Goal: Task Accomplishment & Management: Complete application form

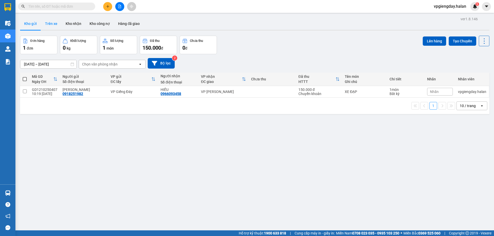
click at [50, 24] on button "Trên xe" at bounding box center [51, 23] width 21 height 12
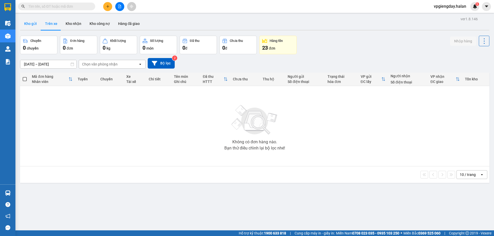
click at [38, 24] on button "Kho gửi" at bounding box center [30, 23] width 21 height 12
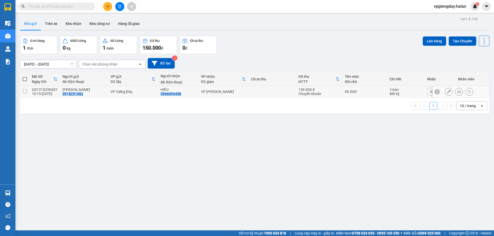
click at [21, 92] on td at bounding box center [24, 92] width 9 height 12
checkbox input "true"
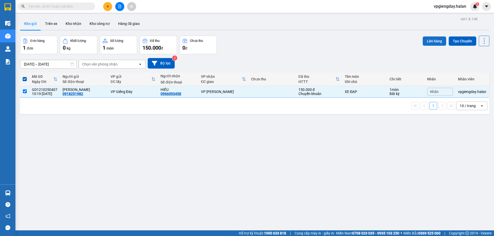
click at [433, 39] on button "Lên hàng" at bounding box center [434, 41] width 23 height 9
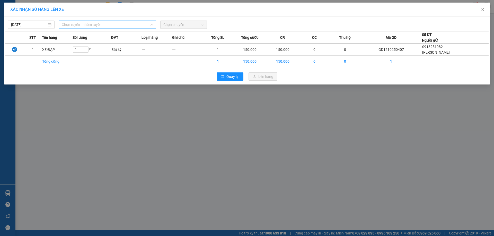
click at [108, 26] on span "Chọn tuyến - nhóm tuyến" at bounding box center [107, 25] width 91 height 8
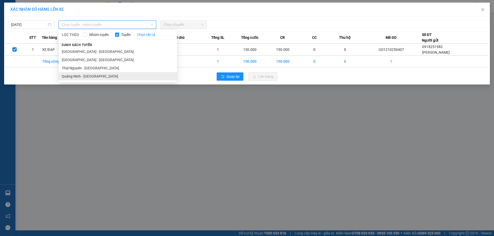
click at [88, 74] on li "Quảng Ninh - [GEOGRAPHIC_DATA]" at bounding box center [118, 76] width 118 height 8
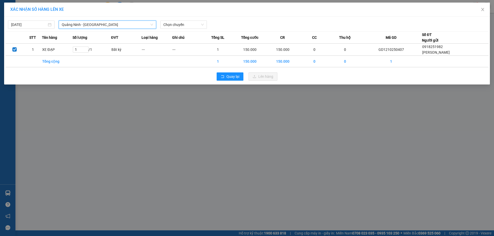
click at [112, 21] on span "Quảng Ninh - [GEOGRAPHIC_DATA]" at bounding box center [107, 25] width 91 height 8
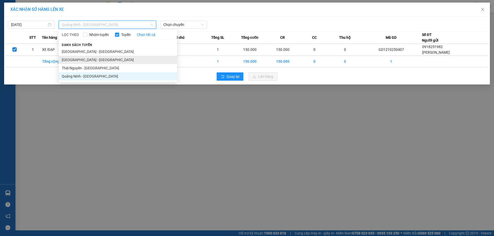
click at [79, 61] on li "[GEOGRAPHIC_DATA] - [GEOGRAPHIC_DATA]" at bounding box center [118, 60] width 118 height 8
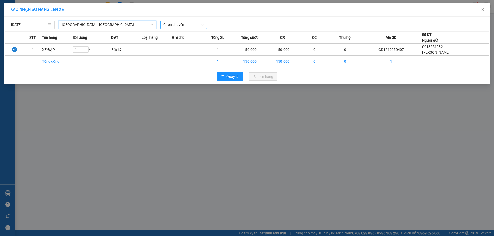
click at [185, 25] on span "Chọn chuyến" at bounding box center [183, 25] width 40 height 8
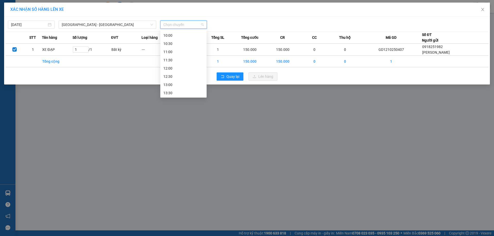
scroll to position [26, 0]
drag, startPoint x: 179, startPoint y: 68, endPoint x: 127, endPoint y: 86, distance: 55.4
click at [125, 88] on body "Kết quả tìm kiếm ( 0 ) Bộ lọc No Data vpgiengday.halan 5 Điều hành xe Kho hàng …" at bounding box center [247, 118] width 494 height 236
click at [178, 49] on div "09:00 - 20B-026.20" at bounding box center [183, 49] width 40 height 6
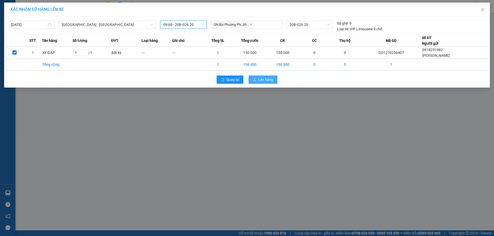
click at [261, 81] on span "Lên hàng" at bounding box center [265, 80] width 15 height 6
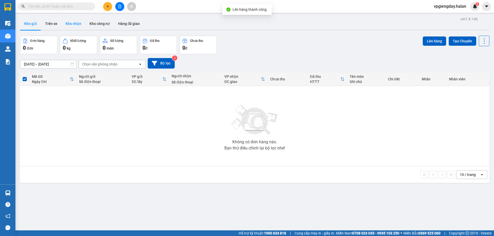
click at [63, 21] on button "Kho nhận" at bounding box center [73, 23] width 24 height 12
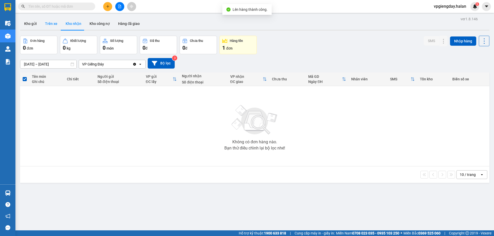
click at [53, 24] on button "Trên xe" at bounding box center [51, 23] width 21 height 12
type input "[DATE] – [DATE]"
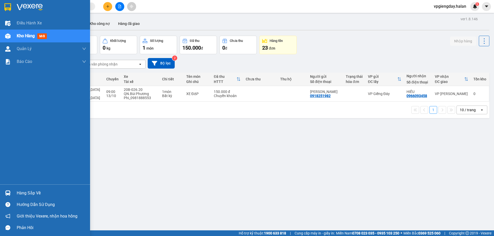
click at [29, 192] on div "Hàng sắp về" at bounding box center [51, 194] width 69 height 8
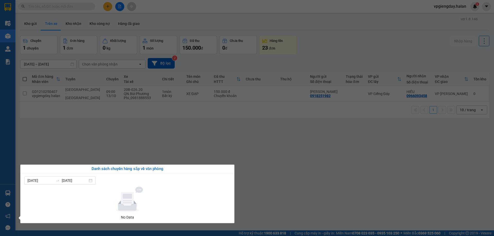
click at [77, 144] on section "Kết quả tìm kiếm ( 0 ) Bộ lọc No Data vpgiengday.halan 5 Điều hành xe Kho hàng …" at bounding box center [247, 118] width 494 height 236
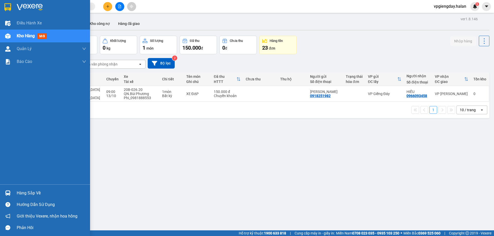
click at [27, 192] on div "Hàng sắp về" at bounding box center [51, 194] width 69 height 8
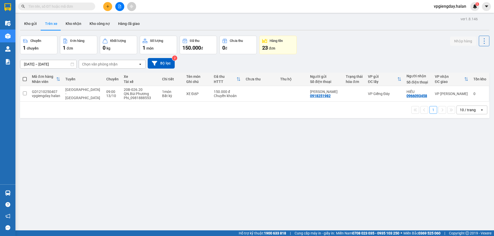
click at [102, 137] on section "Kết quả tìm kiếm ( 0 ) Bộ lọc No Data vpgiengday.halan 5 Điều hành xe Kho hàng …" at bounding box center [247, 118] width 494 height 236
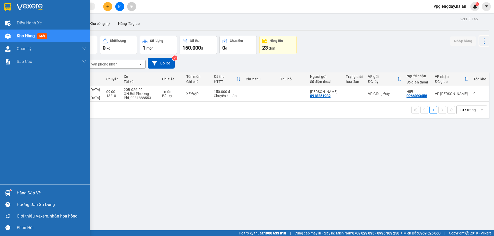
click at [29, 193] on div "Hàng sắp về" at bounding box center [51, 194] width 69 height 8
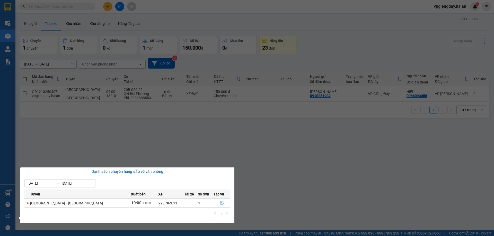
click at [159, 137] on section "Kết quả tìm kiếm ( 0 ) Bộ lọc No Data vpgiengday.halan 5 Điều hành xe Kho hàng …" at bounding box center [247, 118] width 494 height 236
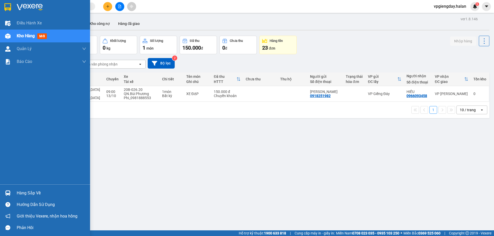
click at [23, 191] on div "Hàng sắp về" at bounding box center [51, 194] width 69 height 8
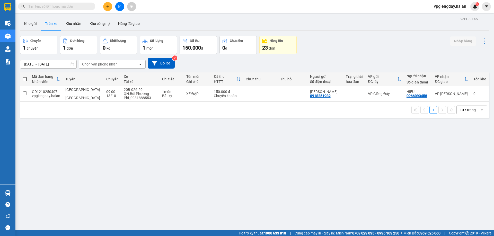
click at [118, 156] on section "Kết quả tìm kiếm ( 0 ) Bộ lọc No Data vpgiengday.halan 5 Điều hành xe Kho hàng …" at bounding box center [247, 118] width 494 height 236
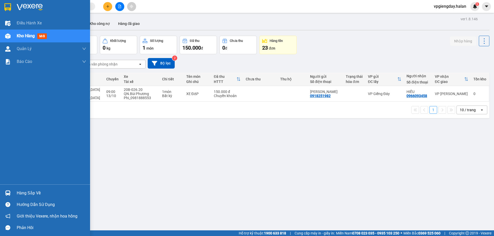
click at [38, 194] on div "Hàng sắp về" at bounding box center [51, 194] width 69 height 8
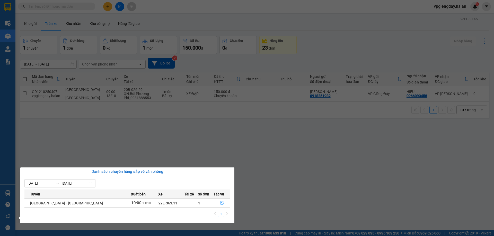
click at [266, 155] on section "Kết quả tìm kiếm ( 0 ) Bộ lọc No Data vpgiengday.halan 5 Điều hành xe Kho hàng …" at bounding box center [247, 118] width 494 height 236
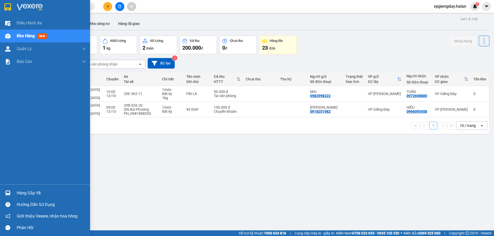
click at [39, 190] on div "Hàng sắp về" at bounding box center [51, 194] width 69 height 8
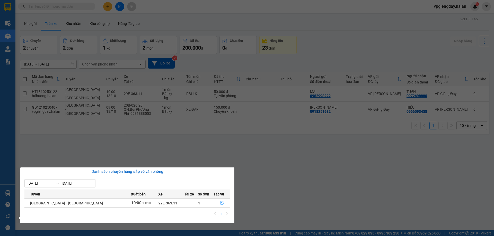
click at [152, 144] on section "Kết quả tìm kiếm ( 0 ) Bộ lọc No Data vpgiengday.halan 5 Điều hành xe Kho hàng …" at bounding box center [247, 118] width 494 height 236
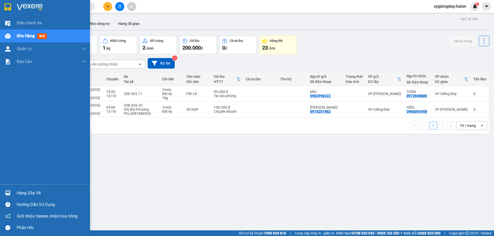
drag, startPoint x: 31, startPoint y: 195, endPoint x: 25, endPoint y: 196, distance: 6.7
click at [32, 195] on div "Hàng sắp về" at bounding box center [51, 194] width 69 height 8
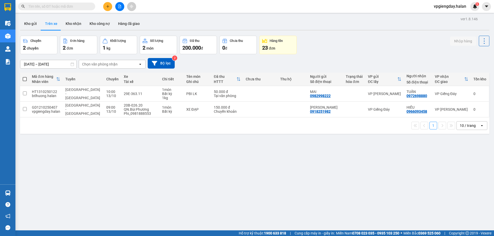
click at [130, 142] on section "Kết quả tìm kiếm ( 0 ) Bộ lọc No Data vpgiengday.halan 5 Điều hành xe Kho hàng …" at bounding box center [247, 118] width 494 height 236
click at [39, 23] on button "Kho gửi" at bounding box center [30, 23] width 21 height 12
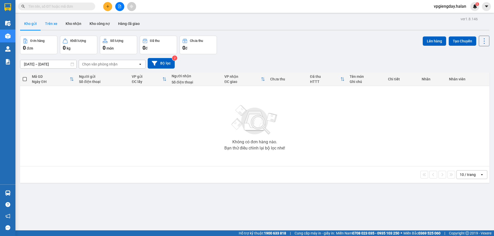
click at [51, 24] on button "Trên xe" at bounding box center [51, 23] width 21 height 12
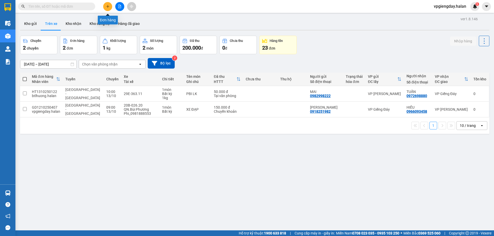
click at [109, 6] on icon "plus" at bounding box center [108, 7] width 4 height 4
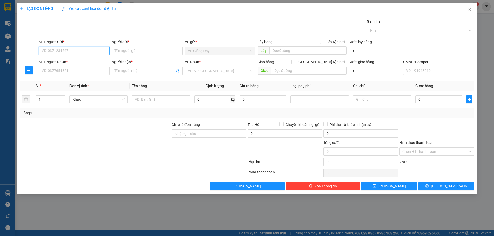
click at [84, 51] on input "SĐT Người Gửi *" at bounding box center [74, 51] width 71 height 8
type input "0962712178"
click at [84, 63] on div "0962712178 - A ĐIỆP" at bounding box center [74, 61] width 65 height 6
type input "A ĐIỆP"
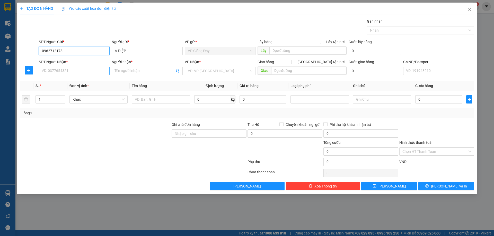
type input "0962712178"
click at [85, 75] on input "SĐT Người Nhận *" at bounding box center [74, 71] width 71 height 8
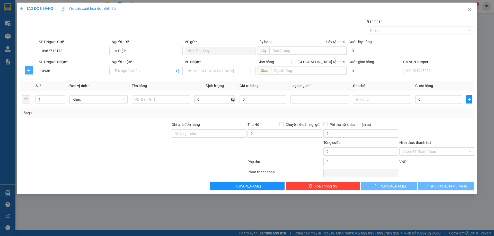
click at [25, 72] on button "button" at bounding box center [29, 70] width 8 height 8
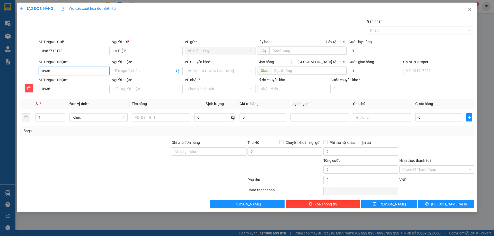
click at [69, 71] on input "0936" at bounding box center [74, 71] width 71 height 8
type input "09365"
type input "093659"
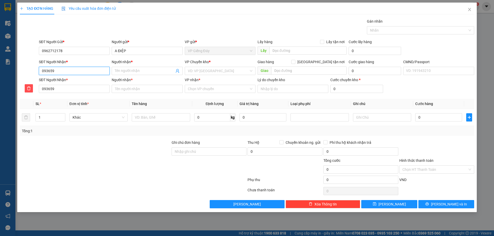
type input "0936593"
type input "09365935"
type input "093659358"
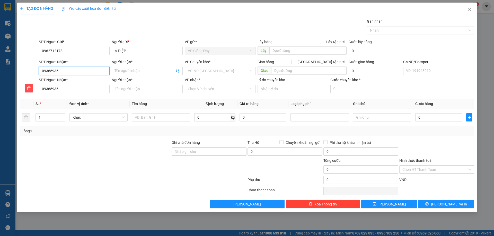
type input "093659358"
type input "0936593588"
click at [93, 165] on div at bounding box center [95, 167] width 152 height 18
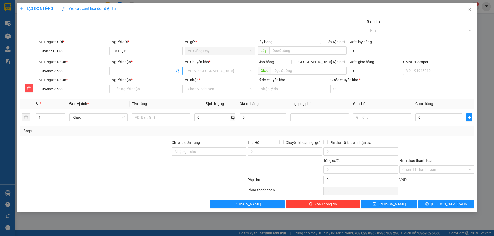
click at [138, 73] on input "Người nhận *" at bounding box center [144, 71] width 59 height 6
type input "a"
type input "au"
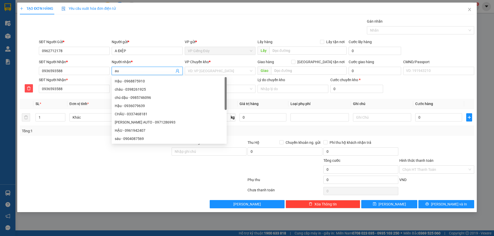
type input "aut"
type input "auto"
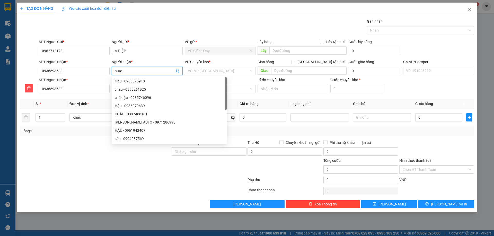
type input "auto"
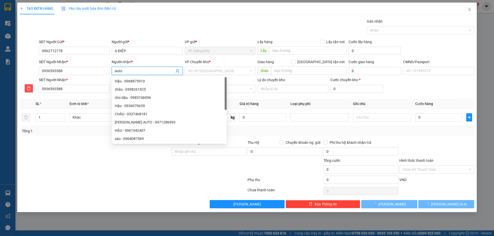
type input "auto H"
type input "auto"
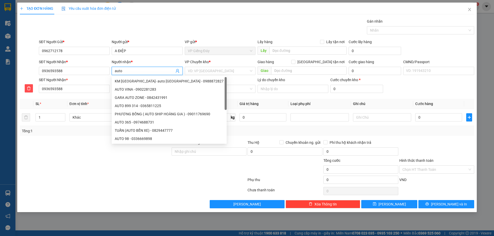
type input "auto h"
type input "auto"
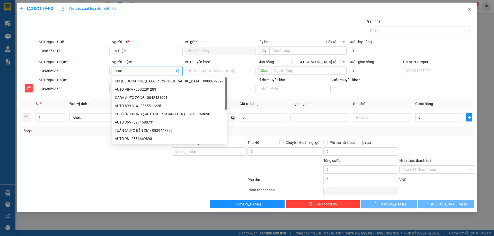
type input "auto H"
type input "auto HN"
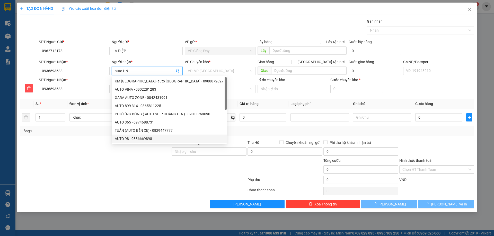
click at [74, 154] on div at bounding box center [95, 149] width 152 height 18
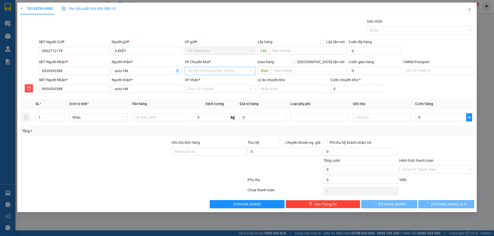
click at [207, 73] on input "search" at bounding box center [218, 71] width 61 height 8
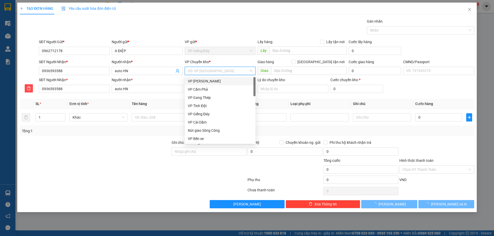
click at [208, 81] on div "VP [PERSON_NAME]" at bounding box center [220, 81] width 65 height 6
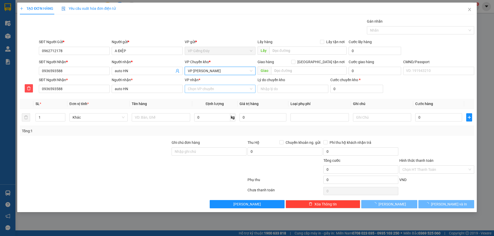
click at [200, 91] on input "VP nhận *" at bounding box center [218, 89] width 61 height 8
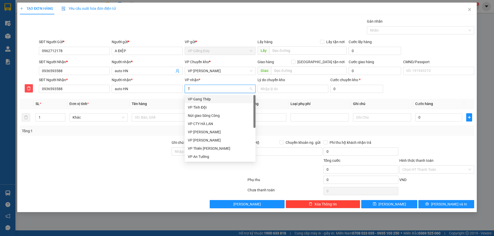
type input "TK"
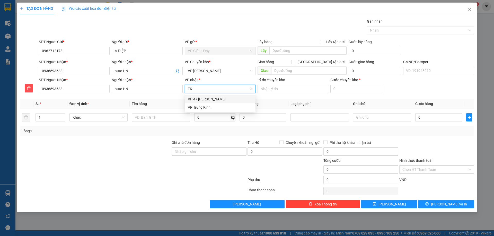
click at [200, 98] on div "VP 47 Trần Khát Chân" at bounding box center [220, 99] width 65 height 6
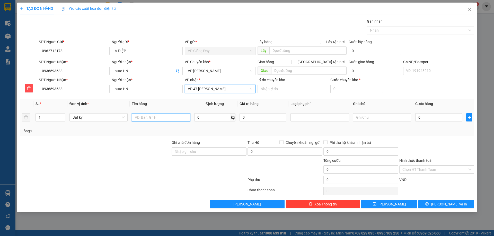
click at [153, 117] on input "text" at bounding box center [161, 117] width 58 height 8
type input "P"
type input "BỌC TRẮNG PHỤ TÙNG"
click at [203, 118] on input "0" at bounding box center [212, 117] width 36 height 8
type input "2"
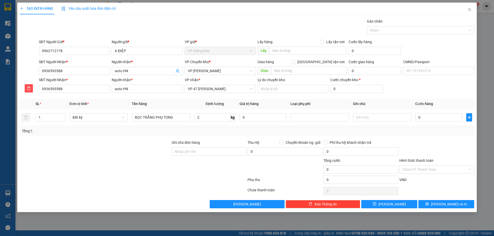
click at [125, 176] on div at bounding box center [133, 181] width 228 height 10
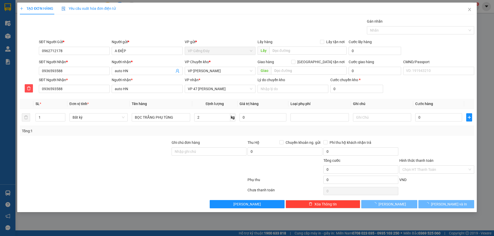
type input "50.000"
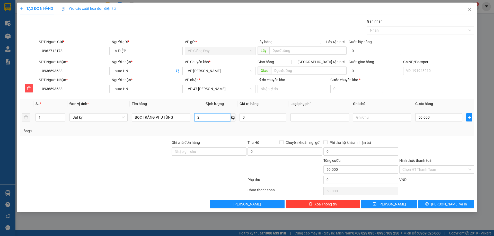
click at [207, 118] on input "2" at bounding box center [212, 117] width 36 height 8
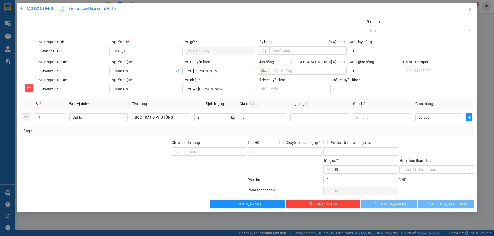
click at [129, 155] on div at bounding box center [95, 149] width 152 height 18
click at [434, 205] on button "Lưu và In" at bounding box center [446, 204] width 56 height 8
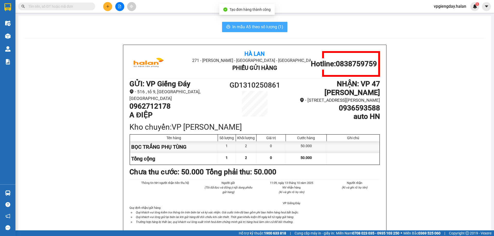
click at [249, 27] on span "In mẫu A5 theo số lượng (1)" at bounding box center [257, 27] width 51 height 6
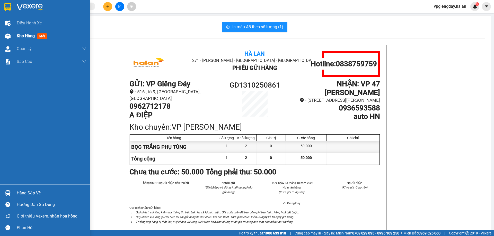
click at [28, 36] on span "Kho hàng" at bounding box center [26, 35] width 18 height 5
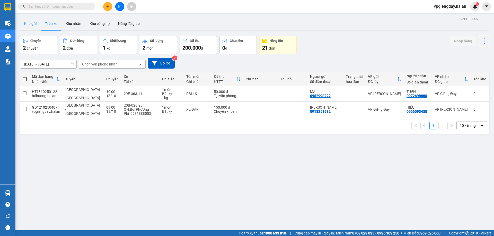
click at [37, 24] on button "Kho gửi" at bounding box center [30, 23] width 21 height 12
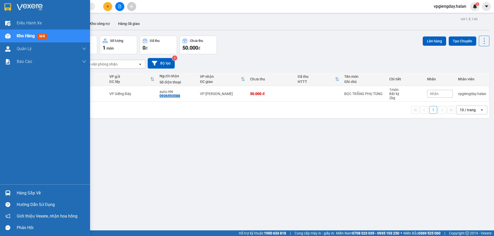
click at [39, 192] on div "Hàng sắp về" at bounding box center [51, 194] width 69 height 8
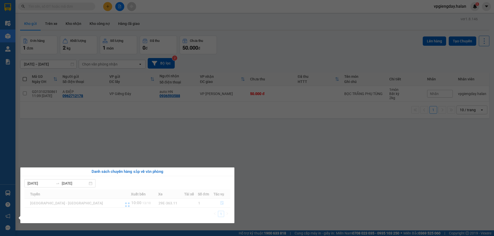
click at [122, 136] on section "Kết quả tìm kiếm ( 0 ) Bộ lọc No Data vpgiengday.halan 5 Điều hành xe Kho hàng …" at bounding box center [247, 118] width 494 height 236
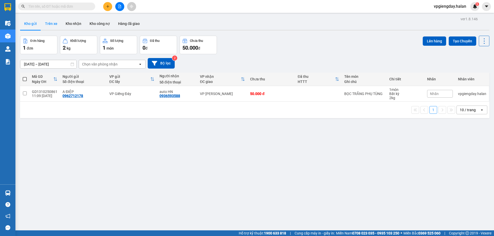
click at [56, 25] on button "Trên xe" at bounding box center [51, 23] width 21 height 12
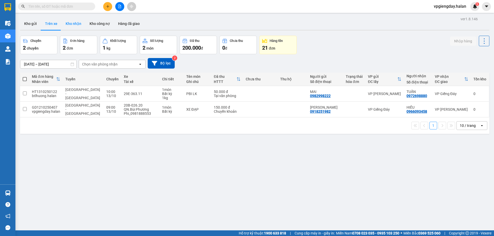
click at [69, 25] on button "Kho nhận" at bounding box center [73, 23] width 24 height 12
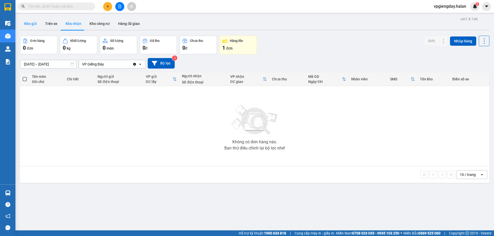
click at [35, 24] on button "Kho gửi" at bounding box center [30, 23] width 21 height 12
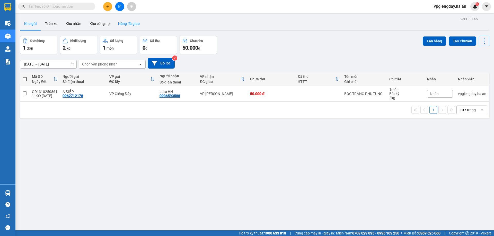
click at [130, 24] on button "Hàng đã giao" at bounding box center [129, 23] width 30 height 12
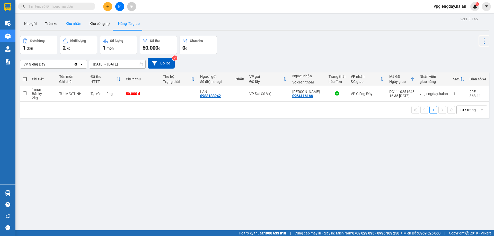
click at [72, 24] on button "Kho nhận" at bounding box center [73, 23] width 24 height 12
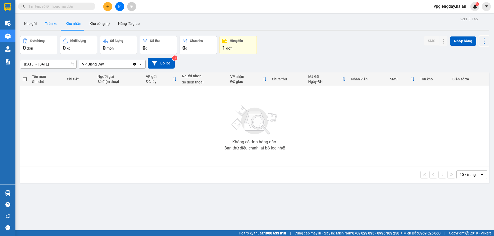
click at [56, 24] on button "Trên xe" at bounding box center [51, 23] width 21 height 12
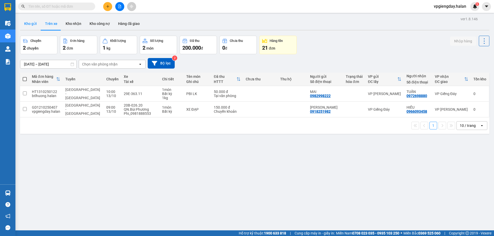
click at [32, 20] on button "Kho gửi" at bounding box center [30, 23] width 21 height 12
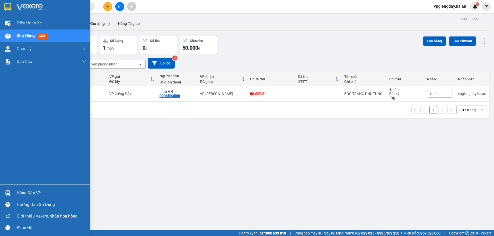
click at [29, 191] on div "Hàng sắp về" at bounding box center [51, 194] width 69 height 8
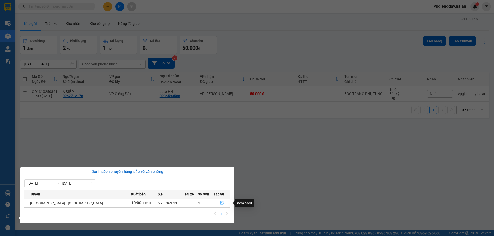
click at [220, 203] on icon "file-done" at bounding box center [222, 203] width 4 height 4
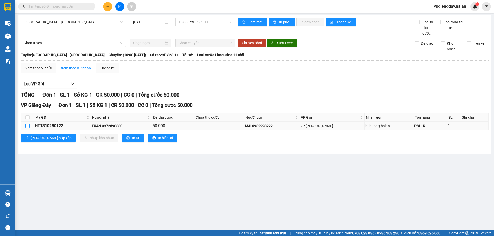
click at [28, 127] on input "checkbox" at bounding box center [27, 126] width 4 height 4
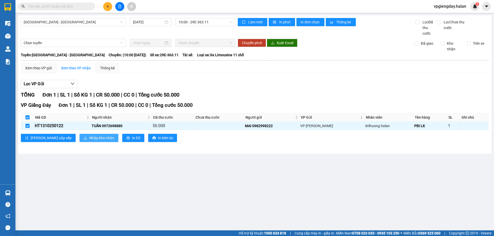
click at [89, 138] on span "Nhập kho nhận" at bounding box center [101, 138] width 25 height 6
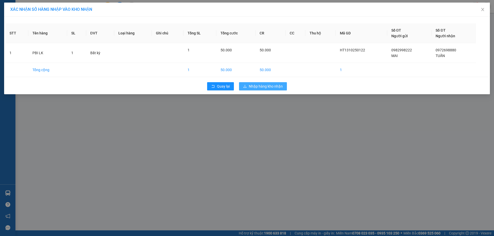
click at [270, 88] on span "Nhập hàng kho nhận" at bounding box center [266, 87] width 34 height 6
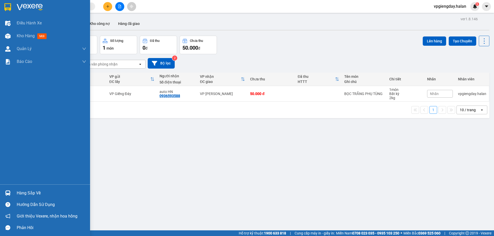
click at [36, 193] on div "Hàng sắp về" at bounding box center [51, 194] width 69 height 8
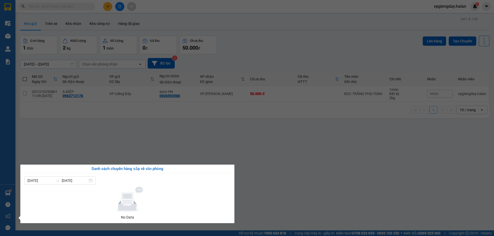
click at [125, 151] on section "Kết quả tìm kiếm ( 0 ) Bộ lọc No Data vpgiengday.halan 5 Điều hành xe Kho hàng …" at bounding box center [247, 118] width 494 height 236
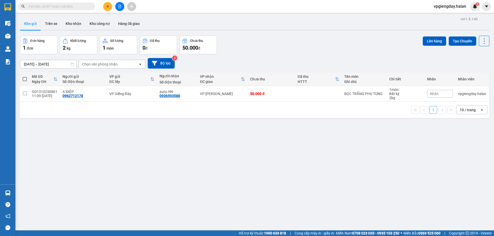
click at [97, 98] on td "A ĐIỆP 0962712178" at bounding box center [83, 94] width 47 height 16
checkbox input "true"
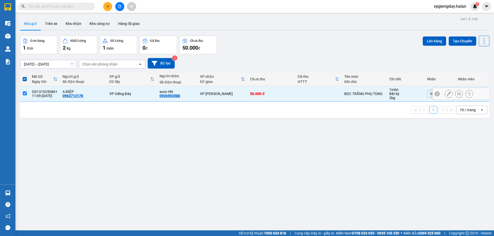
click at [319, 95] on td at bounding box center [318, 94] width 47 height 16
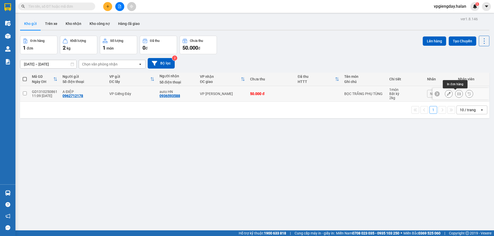
click at [447, 93] on icon at bounding box center [449, 94] width 4 height 4
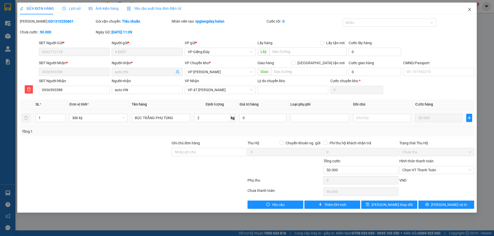
click at [468, 10] on icon "close" at bounding box center [470, 9] width 4 height 4
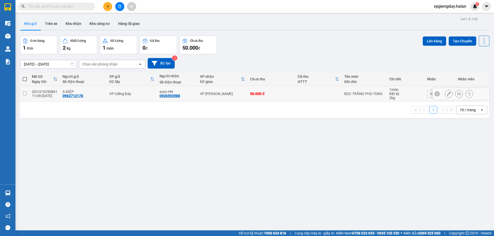
click at [283, 91] on td "50.000 đ" at bounding box center [272, 94] width 48 height 16
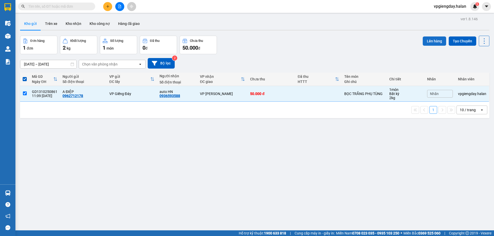
click at [426, 41] on button "Lên hàng" at bounding box center [434, 41] width 23 height 9
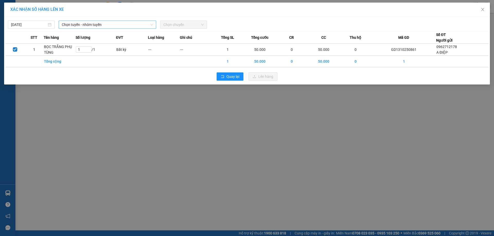
click at [129, 24] on span "Chọn tuyến - nhóm tuyến" at bounding box center [107, 25] width 91 height 8
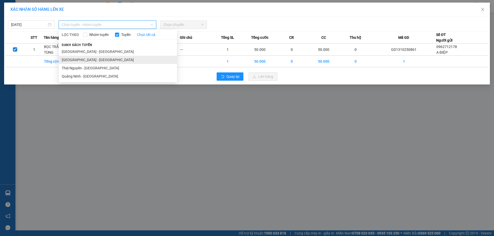
click at [83, 60] on li "[GEOGRAPHIC_DATA] - [GEOGRAPHIC_DATA]" at bounding box center [118, 60] width 118 height 8
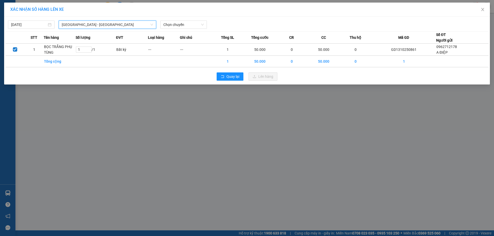
click at [193, 17] on div "13/10/2025 Quảng Ninh - Hà Nội Quảng Ninh - Hà Nội LỌC THEO Nhóm tuyến Tuyến Ch…" at bounding box center [247, 51] width 486 height 68
click at [190, 25] on span "Chọn chuyến" at bounding box center [183, 25] width 40 height 8
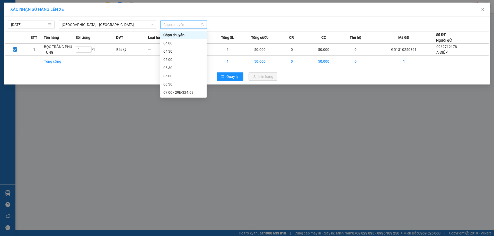
click at [172, 172] on div "12:00" at bounding box center [183, 175] width 40 height 6
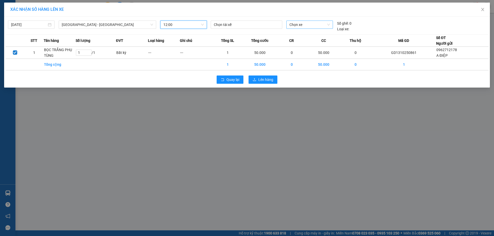
click at [302, 26] on span "Chọn xe" at bounding box center [309, 25] width 40 height 8
click at [304, 34] on div "20H-016.67" at bounding box center [309, 35] width 40 height 6
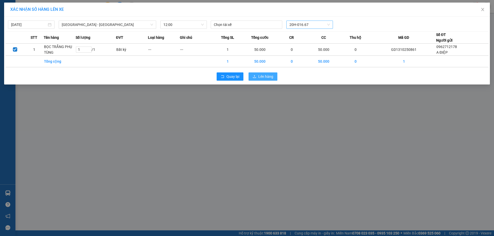
click at [261, 76] on span "Lên hàng" at bounding box center [265, 77] width 15 height 6
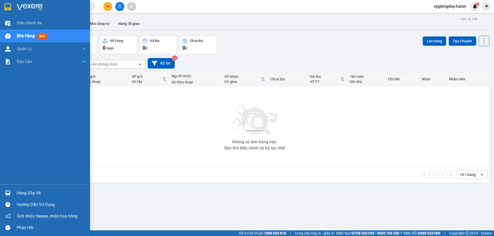
click at [33, 191] on div "Hàng sắp về" at bounding box center [51, 194] width 69 height 8
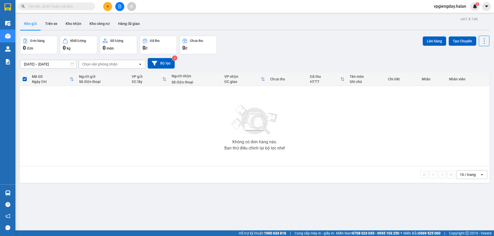
click at [114, 122] on section "Kết quả tìm kiếm ( 0 ) Bộ lọc No Data vpgiengday.halan 5 Điều hành xe Kho hàng …" at bounding box center [247, 118] width 494 height 236
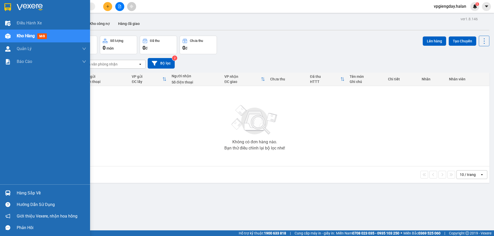
click at [21, 38] on span "Kho hàng" at bounding box center [26, 35] width 18 height 5
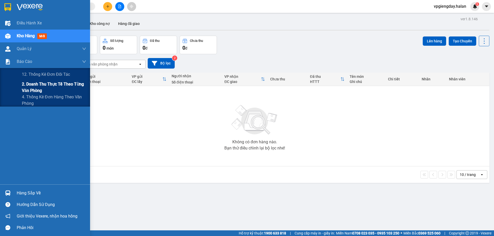
click at [34, 87] on span "2. Doanh thu thực tế theo từng văn phòng" at bounding box center [54, 87] width 64 height 13
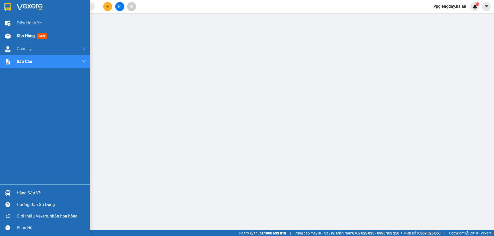
click at [23, 36] on span "Kho hàng" at bounding box center [26, 35] width 18 height 5
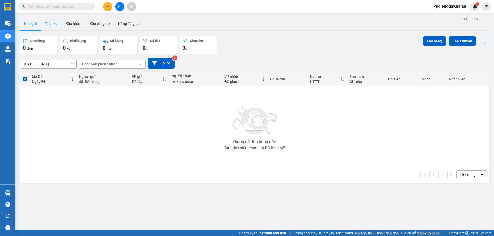
click at [58, 23] on button "Trên xe" at bounding box center [51, 23] width 21 height 12
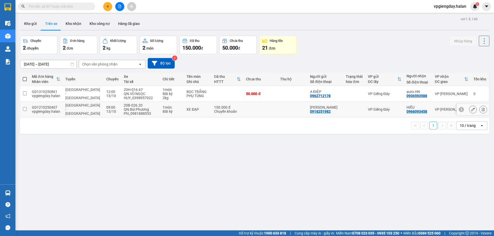
click at [471, 109] on icon at bounding box center [473, 110] width 4 height 4
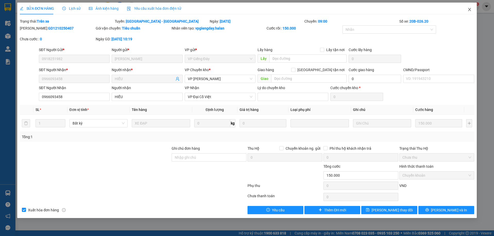
click at [469, 8] on icon "close" at bounding box center [470, 9] width 4 height 4
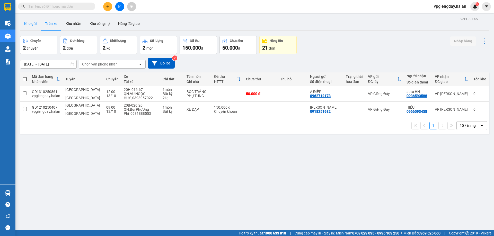
click at [33, 25] on button "Kho gửi" at bounding box center [30, 23] width 21 height 12
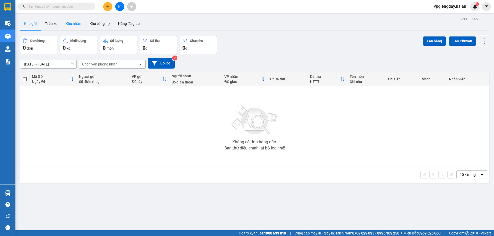
click at [71, 24] on button "Kho nhận" at bounding box center [73, 23] width 24 height 12
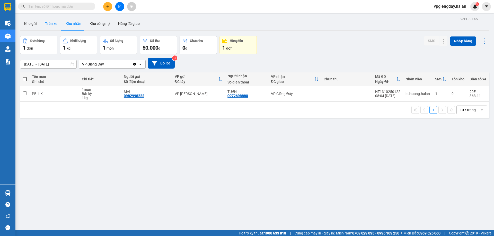
click at [49, 24] on button "Trên xe" at bounding box center [51, 23] width 21 height 12
type input "[DATE] – [DATE]"
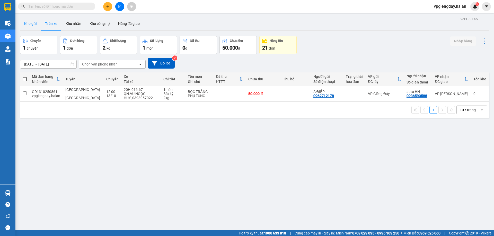
click at [26, 28] on button "Kho gửi" at bounding box center [30, 23] width 21 height 12
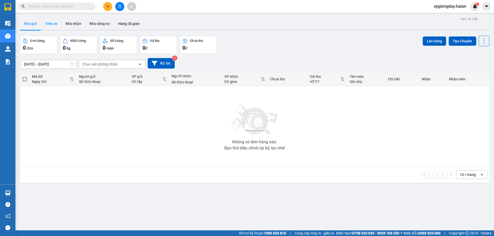
click at [52, 24] on button "Trên xe" at bounding box center [51, 23] width 21 height 12
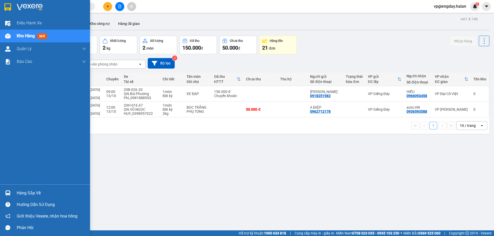
click at [38, 192] on div "Hàng sắp về" at bounding box center [51, 194] width 69 height 8
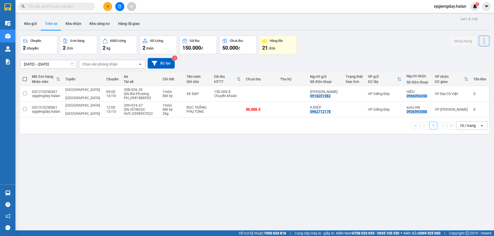
click at [91, 154] on section "Kết quả tìm kiếm ( 0 ) Bộ lọc No Data vpgiengday.halan 5 Điều hành xe Kho hàng …" at bounding box center [247, 118] width 494 height 236
